Goal: Task Accomplishment & Management: Manage account settings

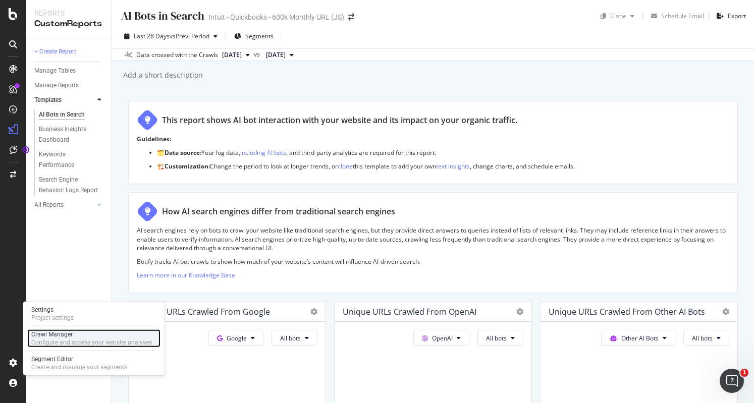
click at [82, 343] on div "Configure and access your website analyses" at bounding box center [91, 343] width 121 height 8
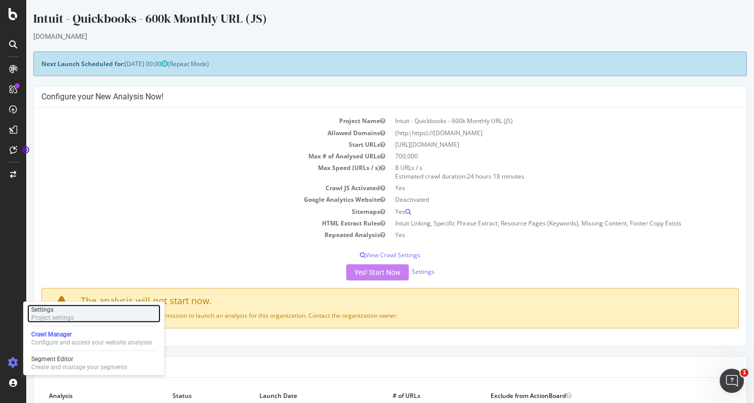
click at [63, 319] on div "Project settings" at bounding box center [52, 318] width 42 height 8
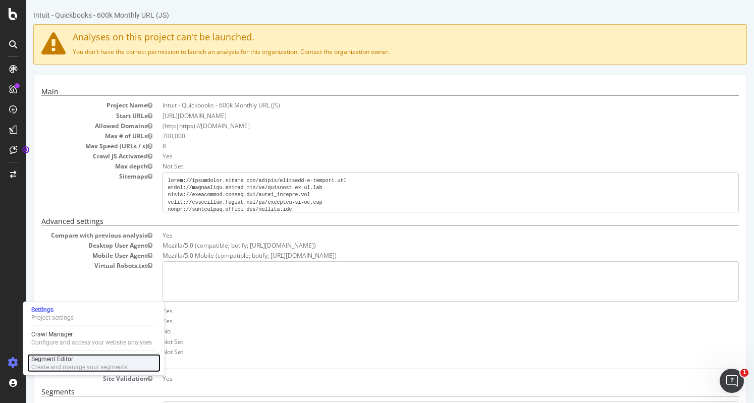
click at [59, 364] on div "Create and manage your segments" at bounding box center [79, 367] width 96 height 8
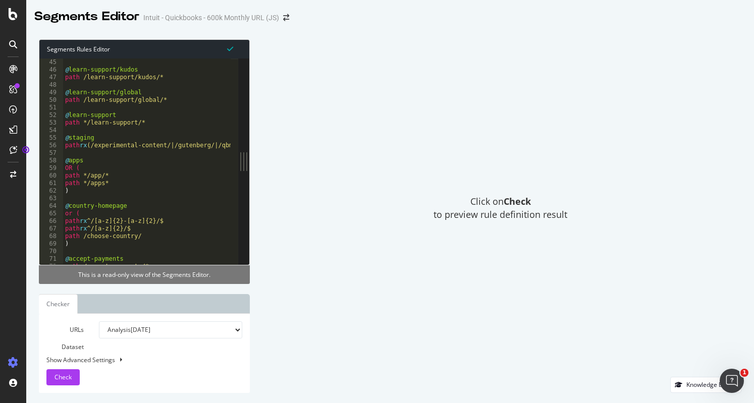
scroll to position [376, 0]
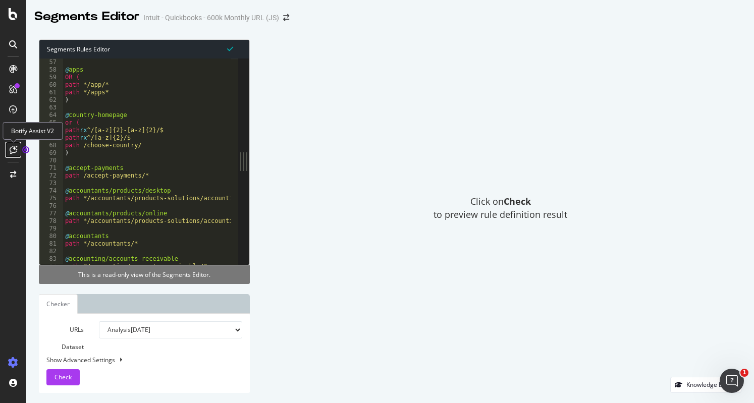
click at [16, 147] on icon at bounding box center [14, 150] width 8 height 8
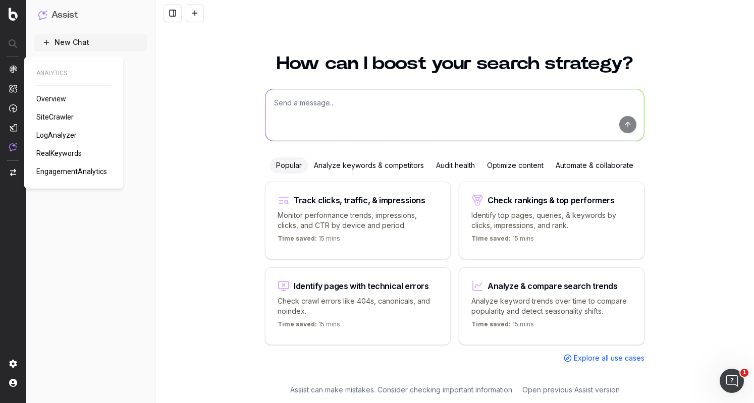
click at [59, 99] on span "Overview" at bounding box center [51, 99] width 30 height 8
